Goal: Find specific page/section: Find specific page/section

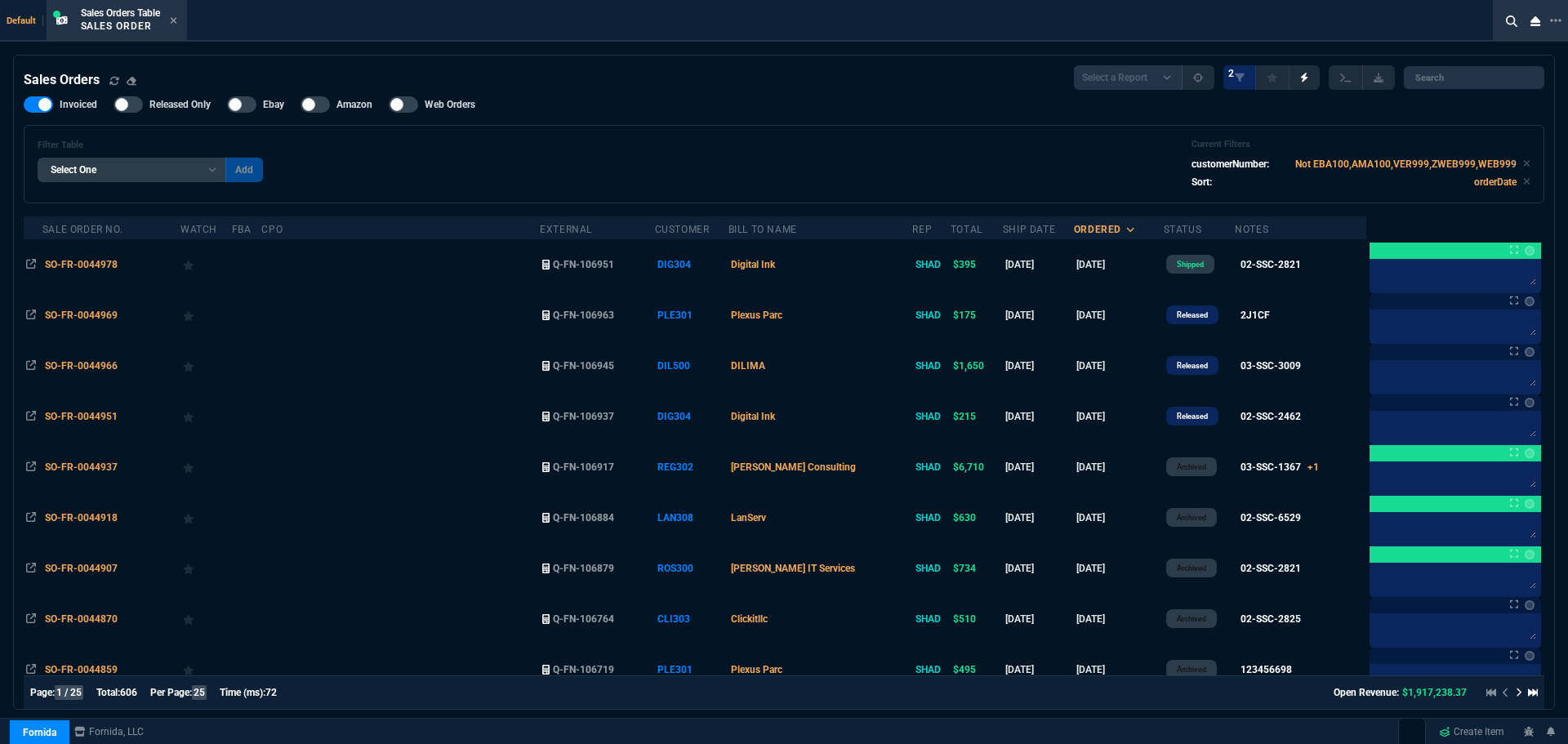
select select "4: SHAD"
select select
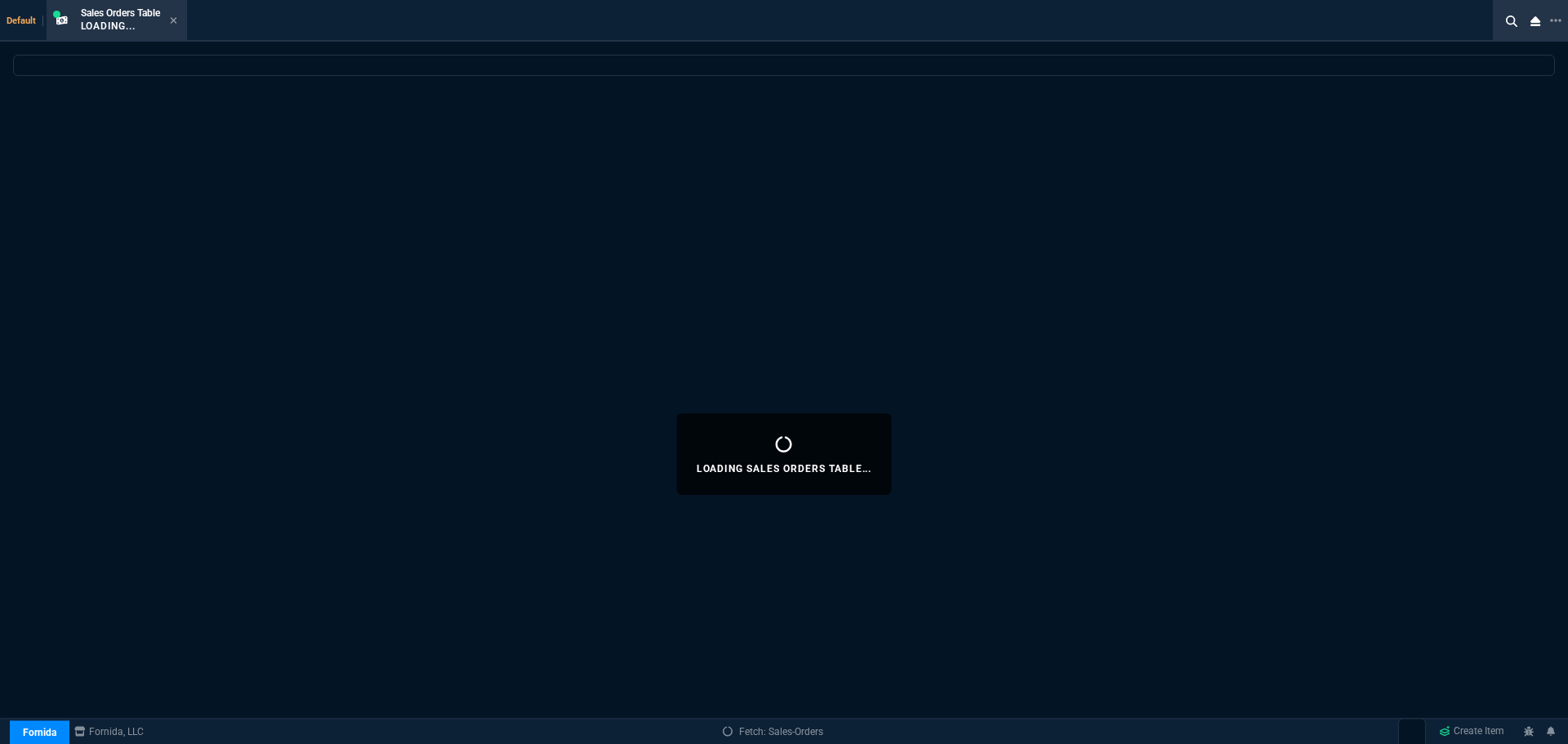
select select "4: SHAD"
select select
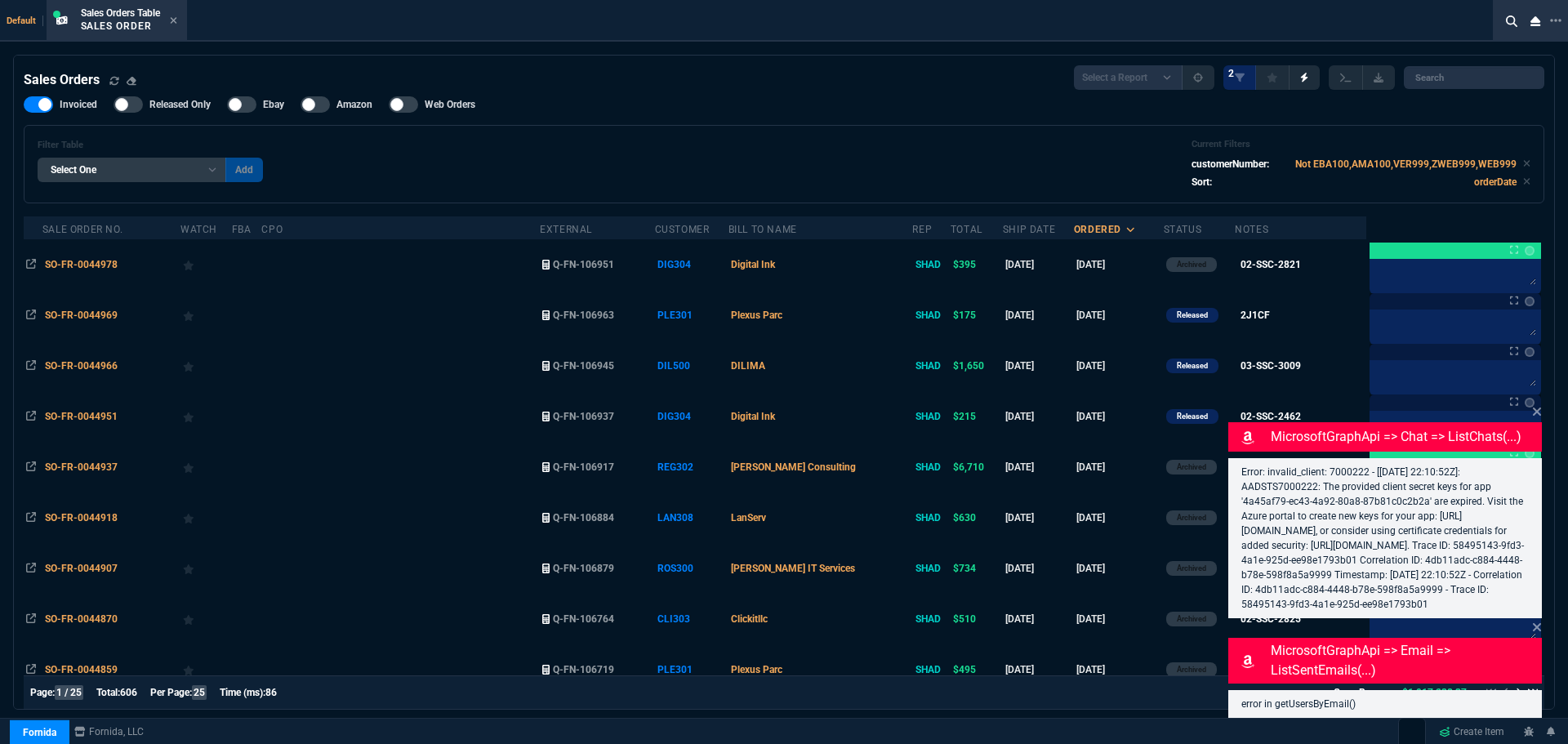
click at [1537, 405] on icon at bounding box center [1537, 412] width 10 height 13
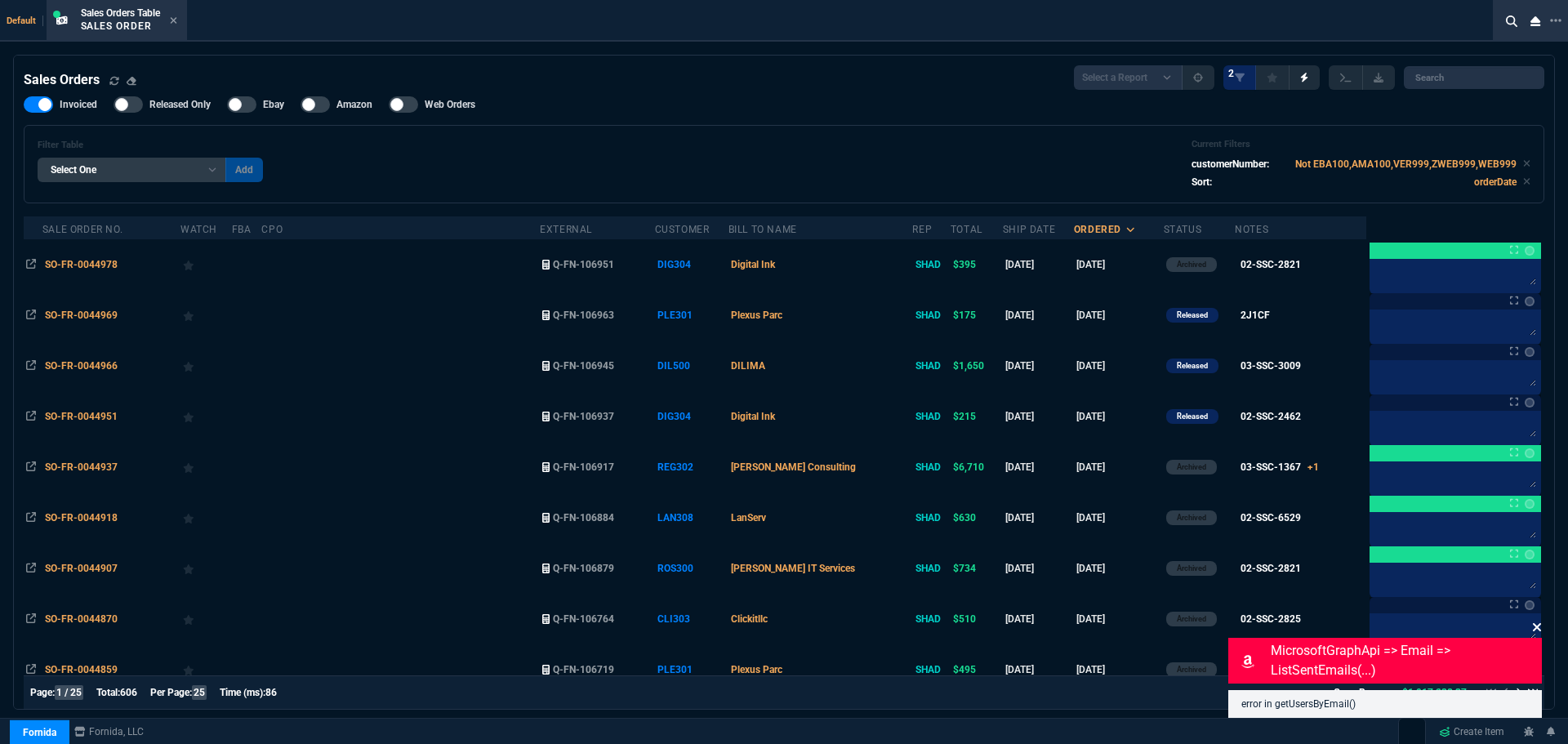
click at [1537, 624] on icon at bounding box center [1537, 628] width 10 height 13
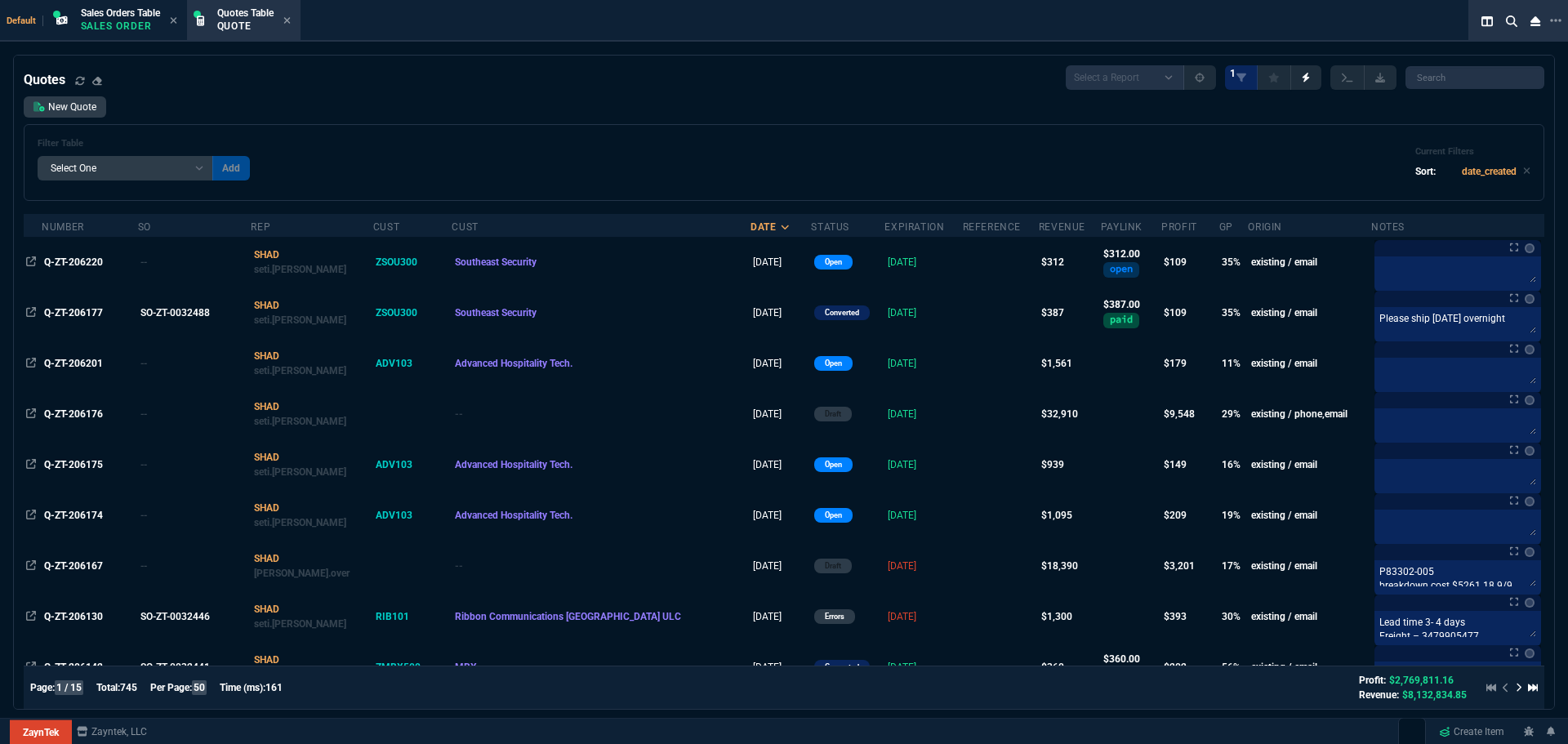
select select "4: SHAD"
select select
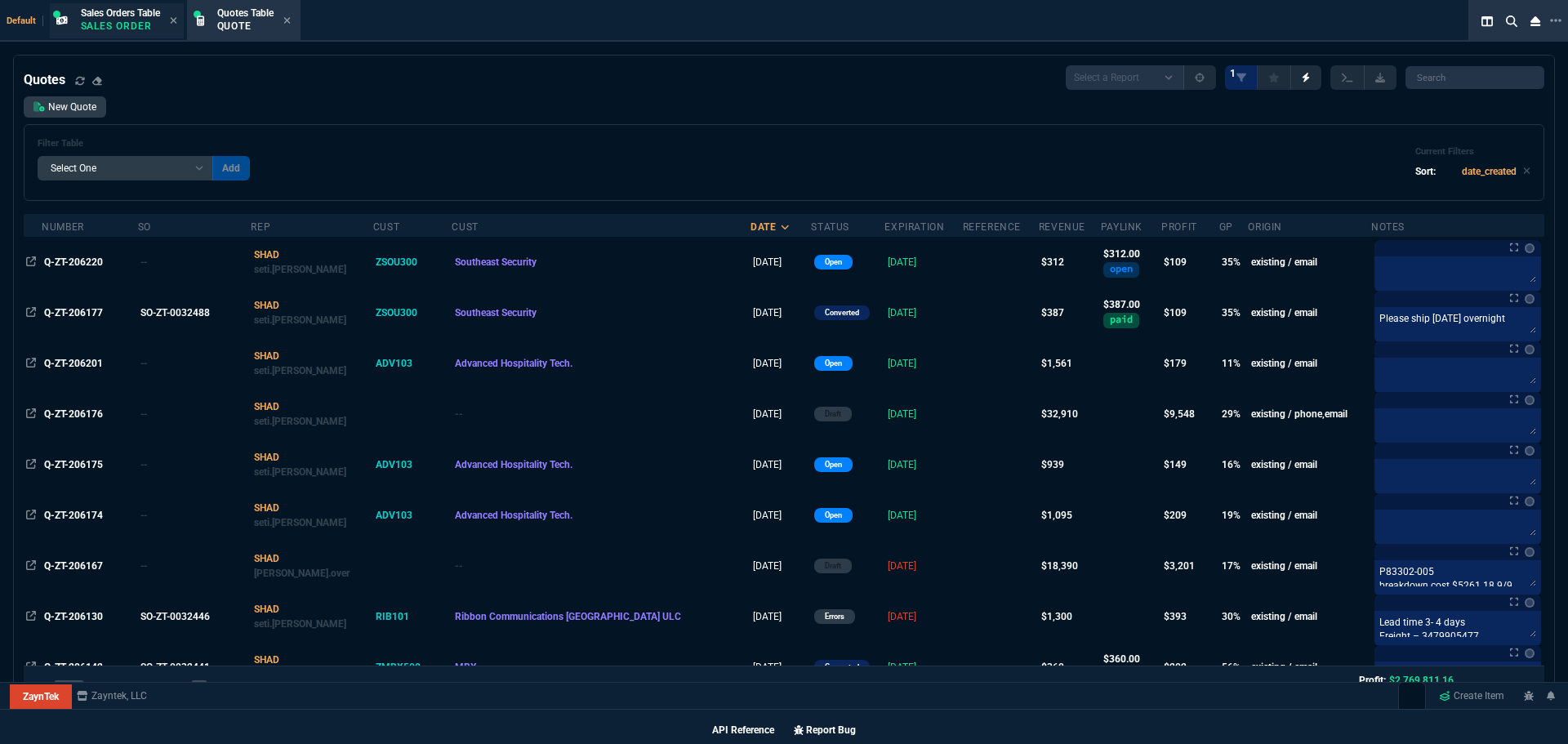
click at [111, 21] on p "Sales Order" at bounding box center [120, 26] width 79 height 13
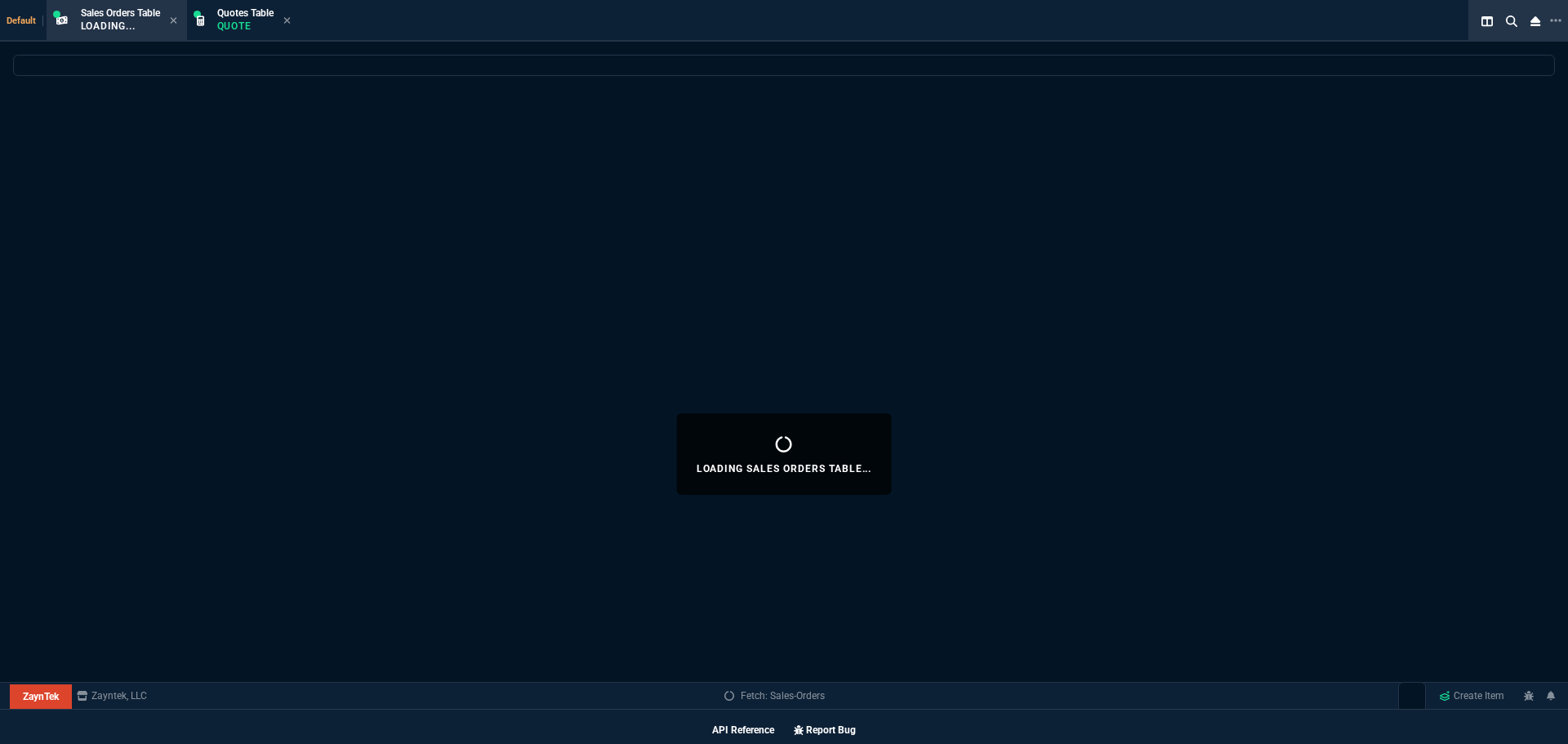
select select
